Goal: Task Accomplishment & Management: Complete application form

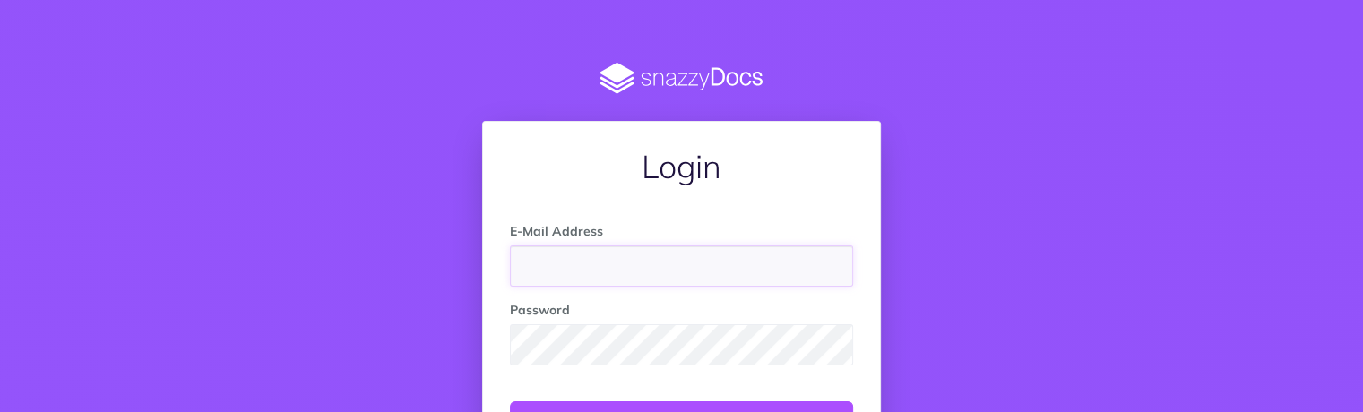
paste input "[URL][DOMAIN_NAME]"
type input "[URL][DOMAIN_NAME]"
